Goal: Task Accomplishment & Management: Manage account settings

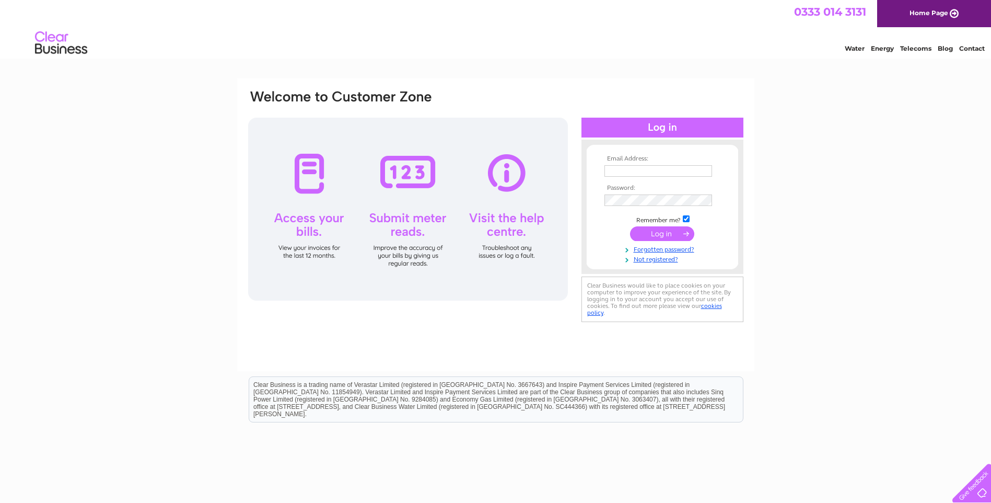
type input "[PERSON_NAME][EMAIL_ADDRESS][PERSON_NAME][DOMAIN_NAME]"
click at [663, 236] on input "submit" at bounding box center [662, 233] width 64 height 15
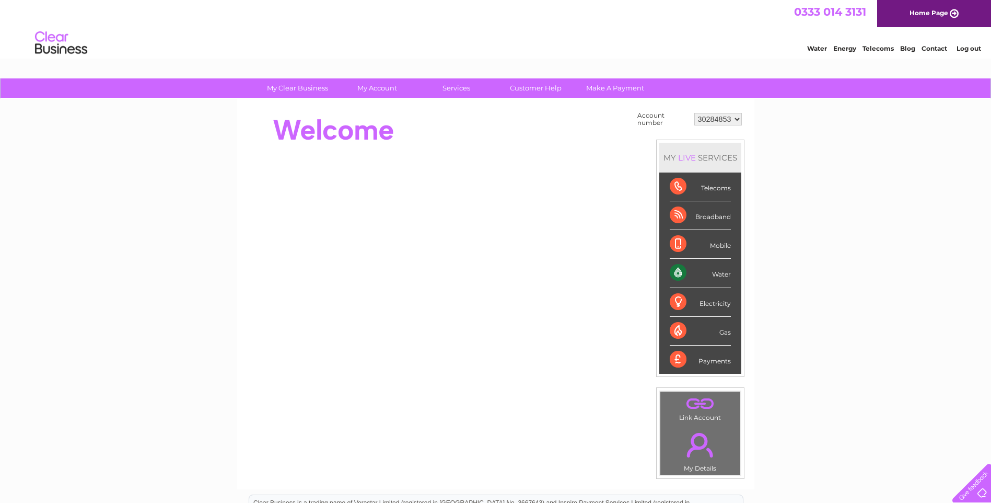
click at [726, 274] on div "Water" at bounding box center [700, 273] width 61 height 29
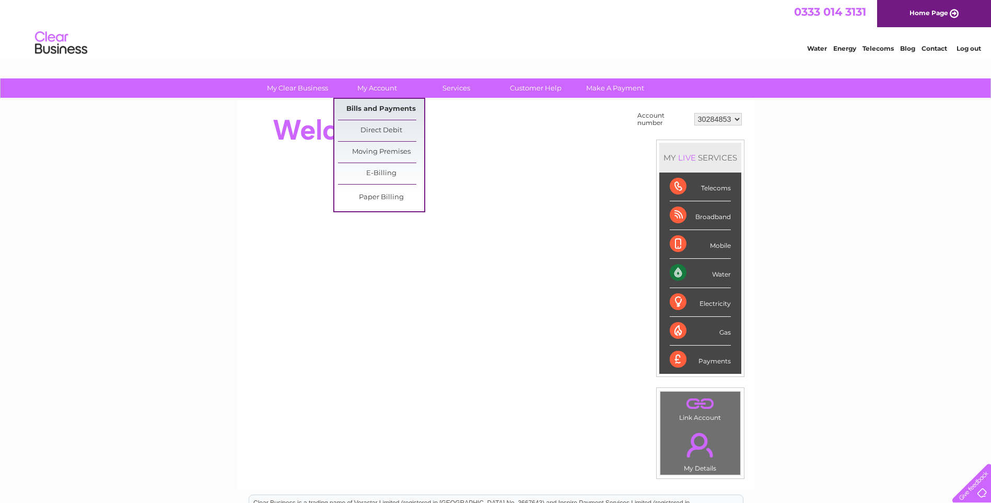
click at [380, 106] on link "Bills and Payments" at bounding box center [381, 109] width 86 height 21
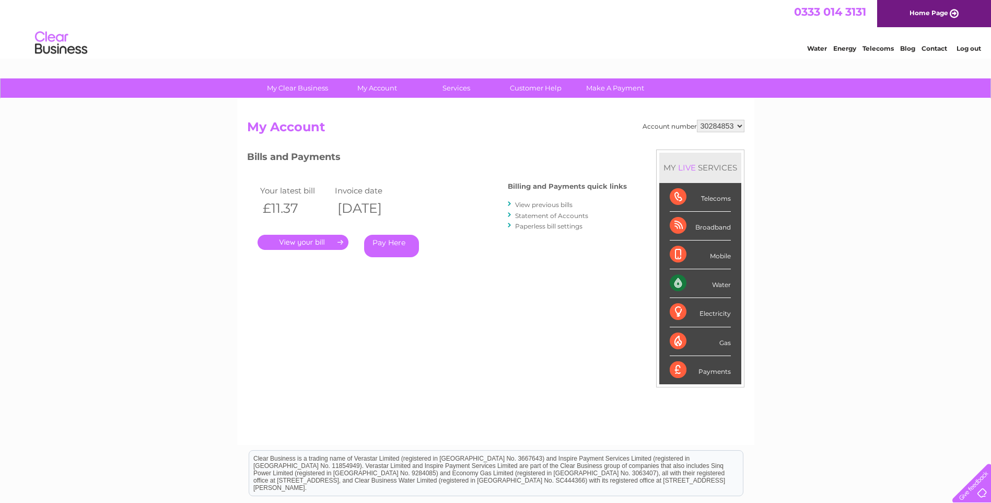
click at [299, 243] on link "." at bounding box center [303, 242] width 91 height 15
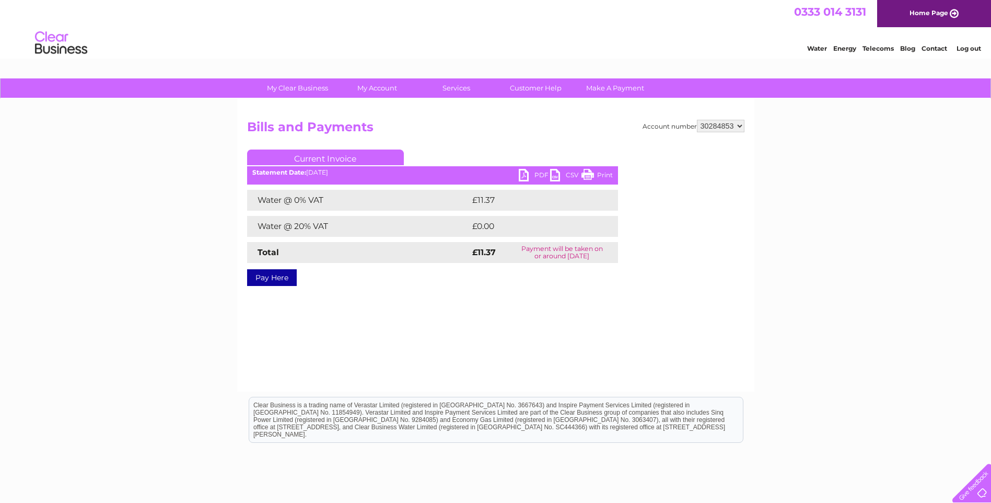
click at [538, 176] on link "PDF" at bounding box center [534, 176] width 31 height 15
